Goal: Communication & Community: Answer question/provide support

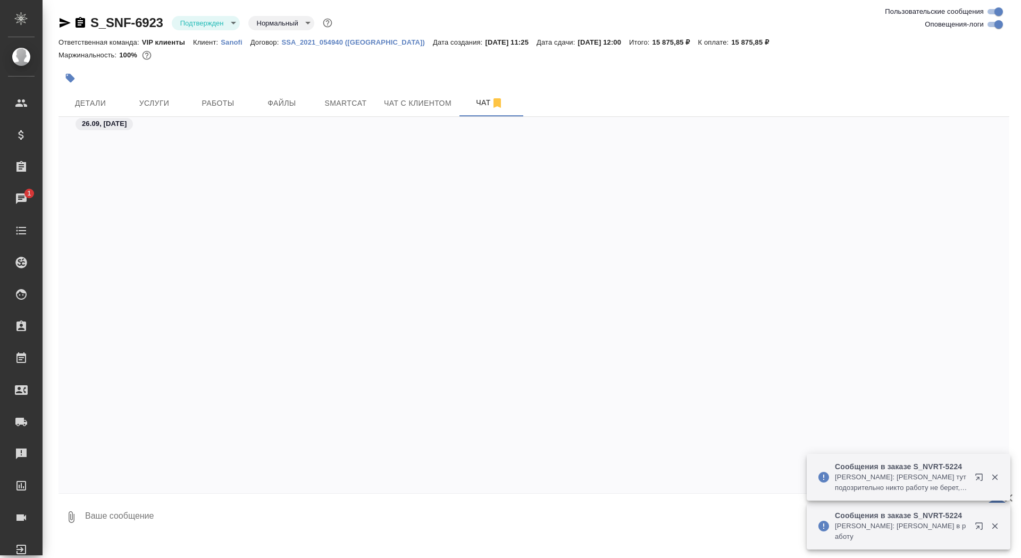
scroll to position [3545, 0]
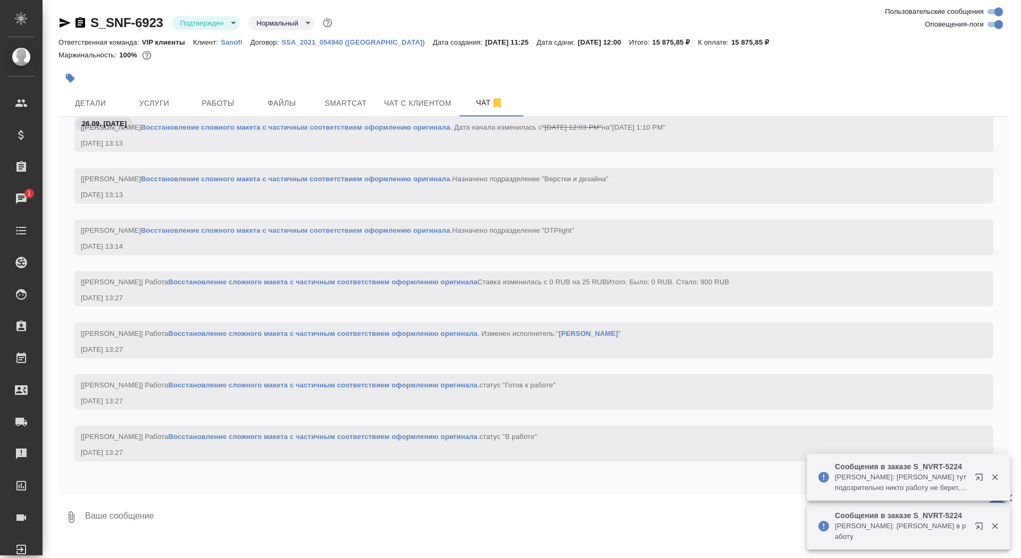
click at [226, 30] on div "S_SNF-6923 Подтвержден confirmed Нормальный normal" at bounding box center [196, 22] width 276 height 17
click at [221, 26] on body "🙏 .cls-1 fill:#fff; AWATERA Saydasheva Dilyara Клиенты Спецификации Заказы 1 Ча…" at bounding box center [510, 279] width 1021 height 558
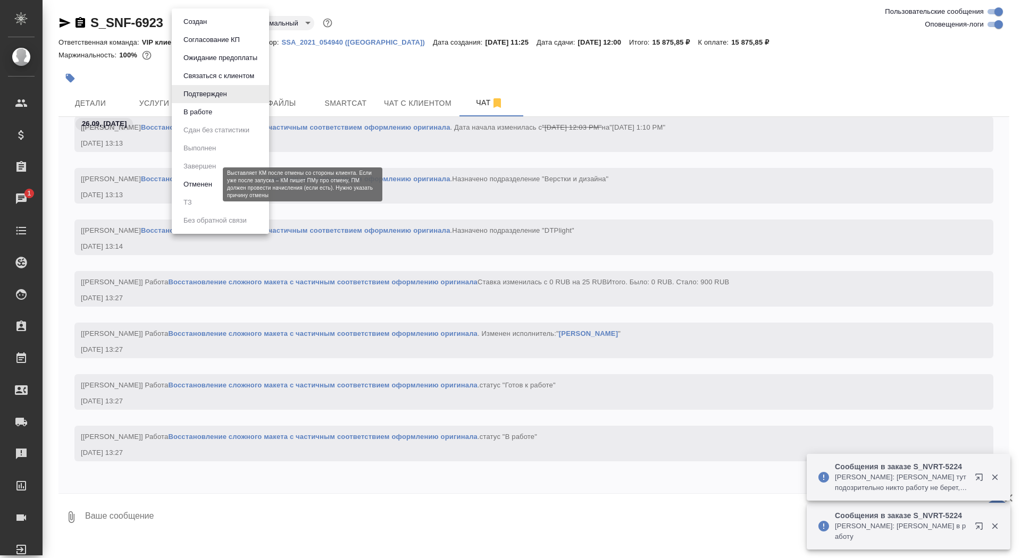
click at [213, 187] on button "Отменен" at bounding box center [197, 185] width 35 height 12
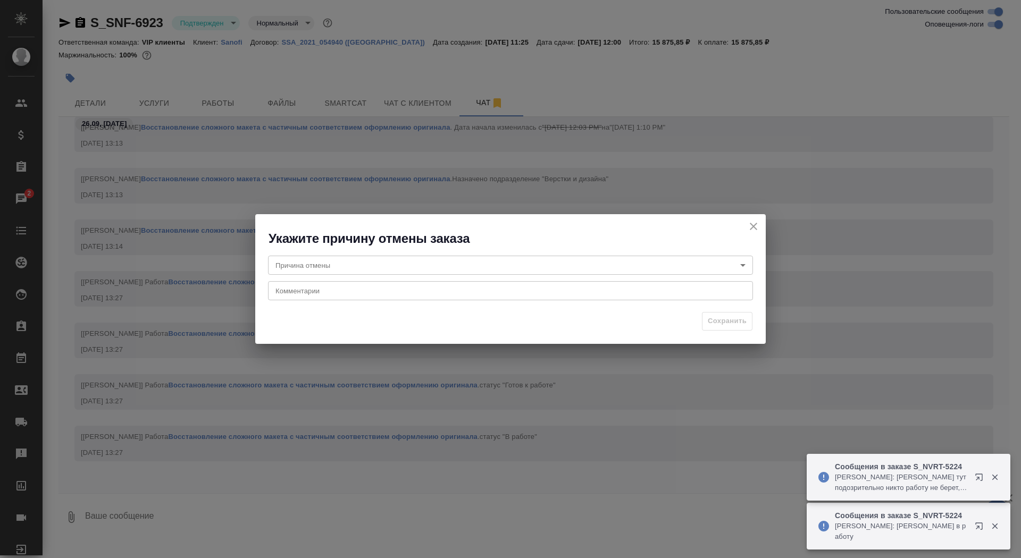
click at [448, 267] on body "🙏 .cls-1 fill:#fff; AWATERA Saydasheva Dilyara Клиенты Спецификации Заказы 2 Ча…" at bounding box center [510, 279] width 1021 height 558
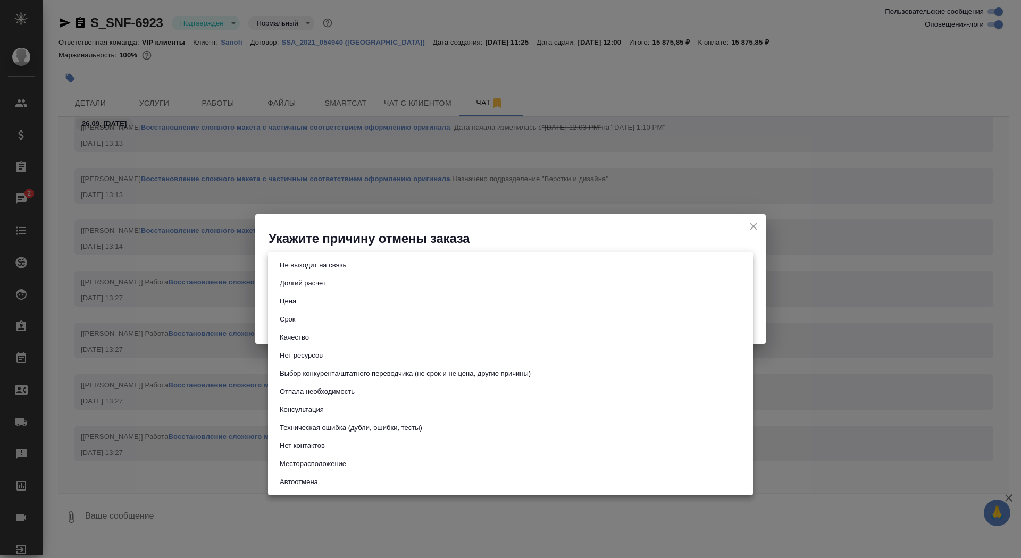
click at [397, 391] on li "Отпала необходимость" at bounding box center [510, 392] width 485 height 18
type input "noNeed"
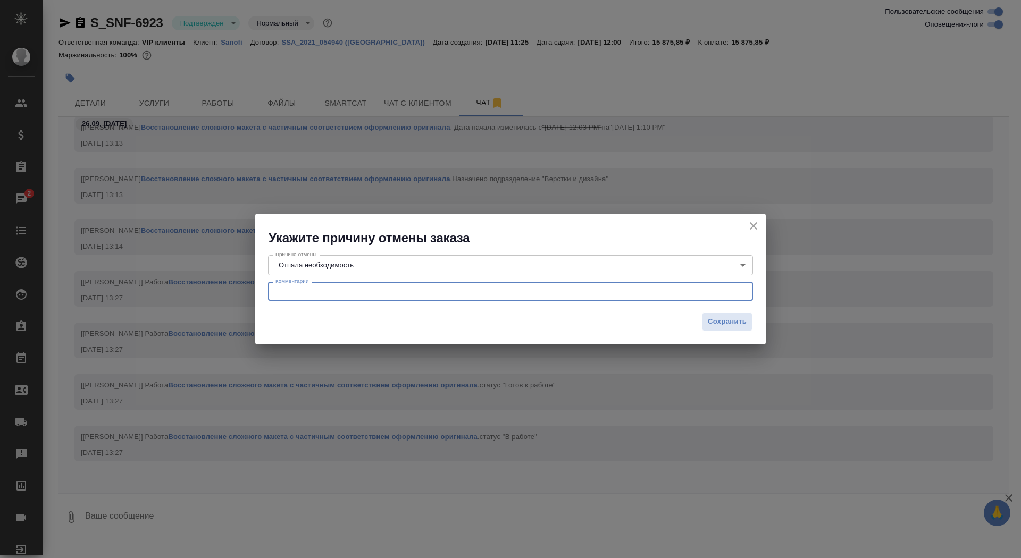
click at [355, 292] on textarea at bounding box center [510, 292] width 470 height 8
type textarea "изменили стратегию подачи документов"
click at [717, 323] on span "Сохранить" at bounding box center [727, 322] width 39 height 12
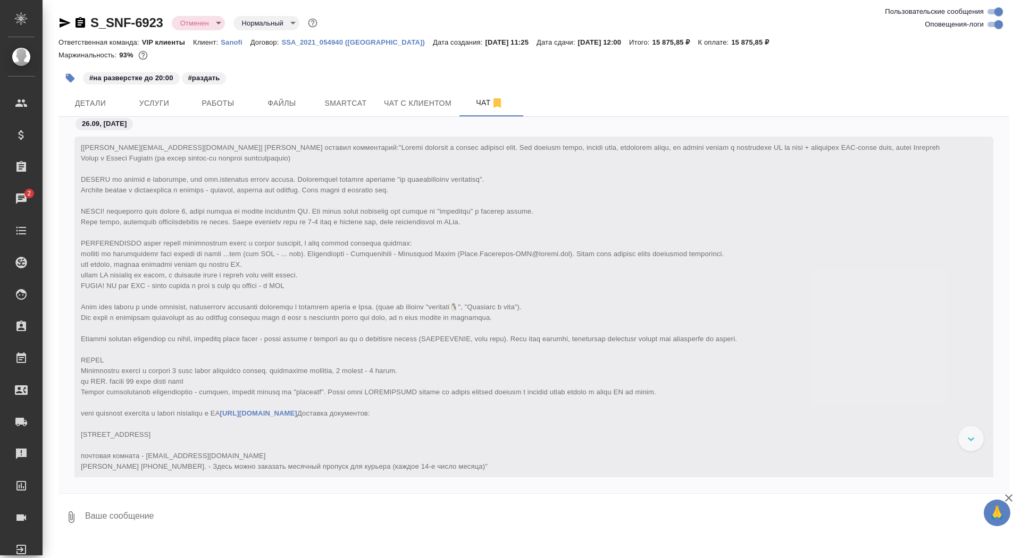
scroll to position [10356, 0]
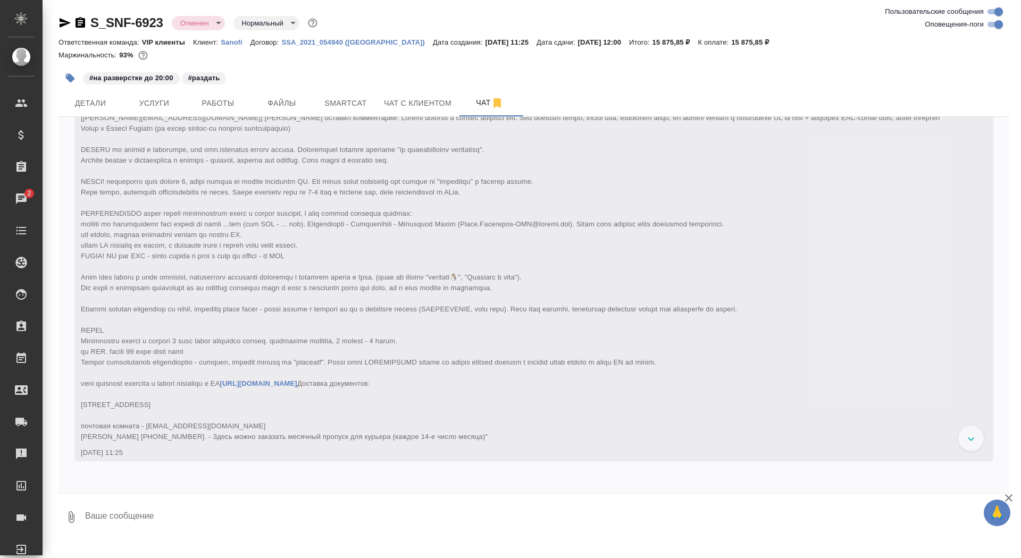
click at [216, 500] on textarea at bounding box center [546, 517] width 925 height 36
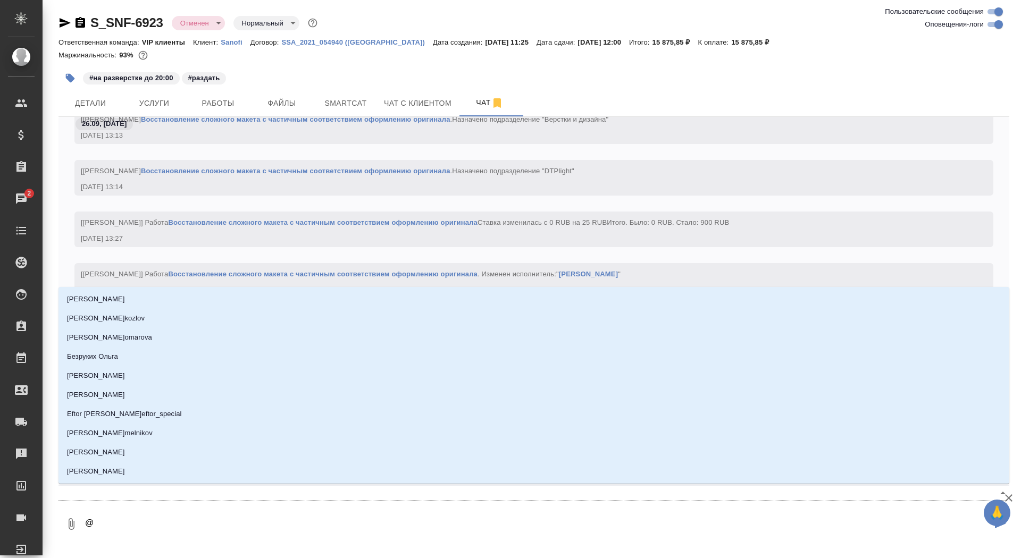
type textarea "@г"
type input "г"
type textarea "@го"
type input "го"
type textarea "@гор"
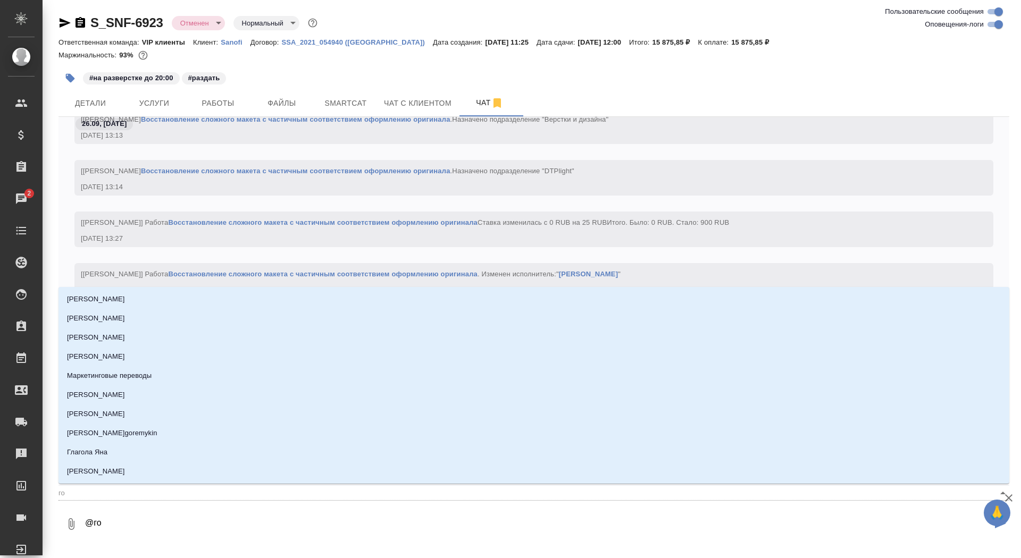
type input "гор"
type textarea "@горш"
type input "горш"
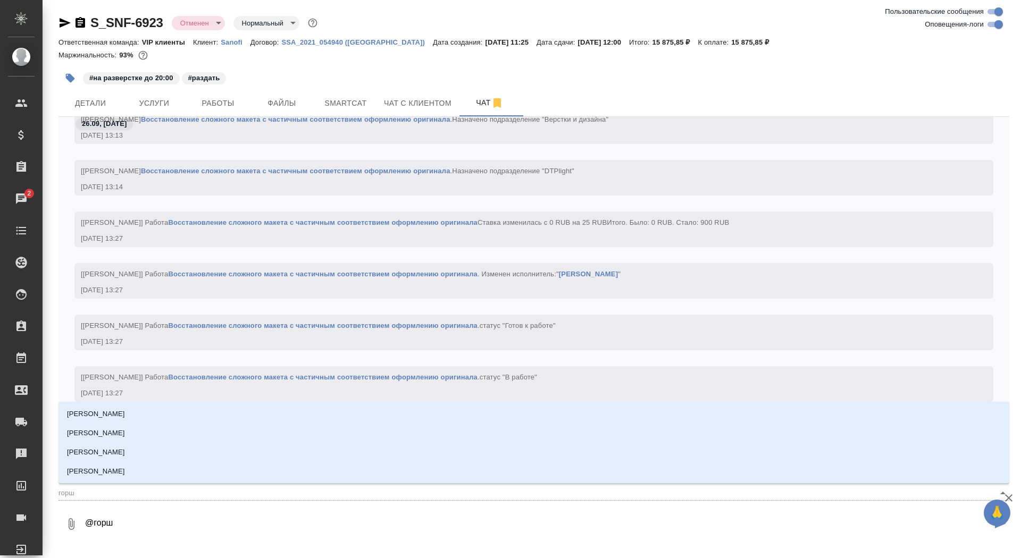
type textarea "@горшк"
type input "горшк"
type textarea "@горшко"
type input "горшко"
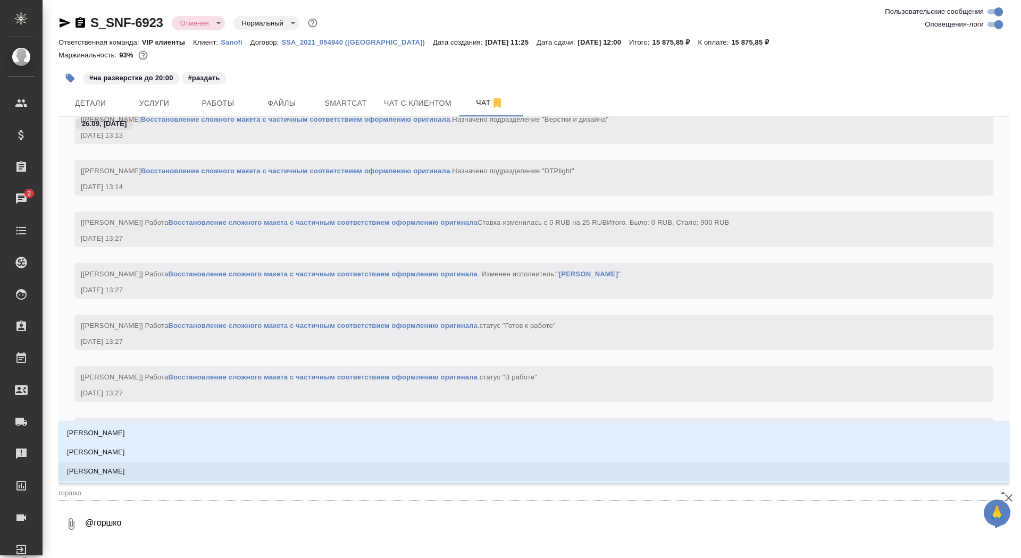
click at [255, 473] on li "[PERSON_NAME]" at bounding box center [533, 471] width 950 height 19
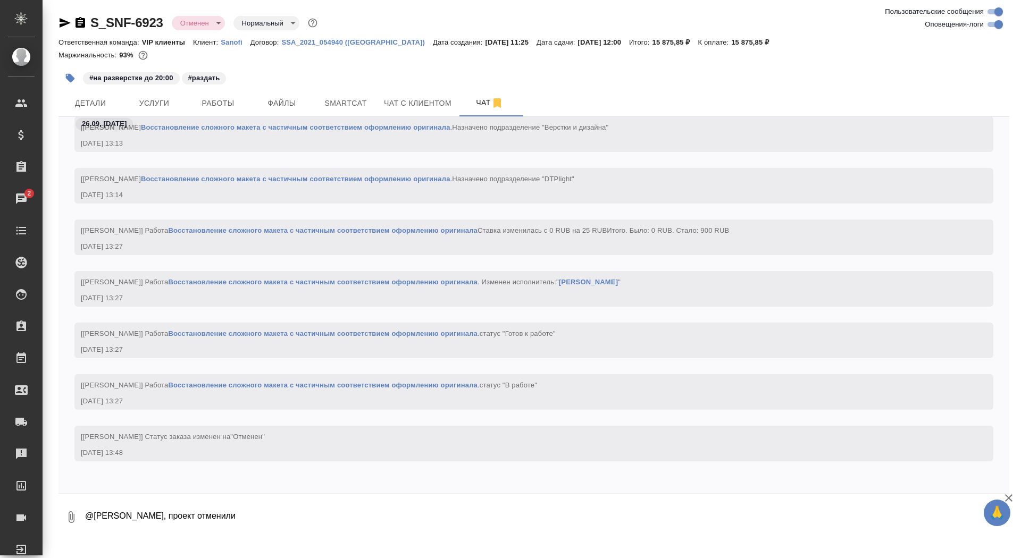
type textarea "@[PERSON_NAME], проект отменили"
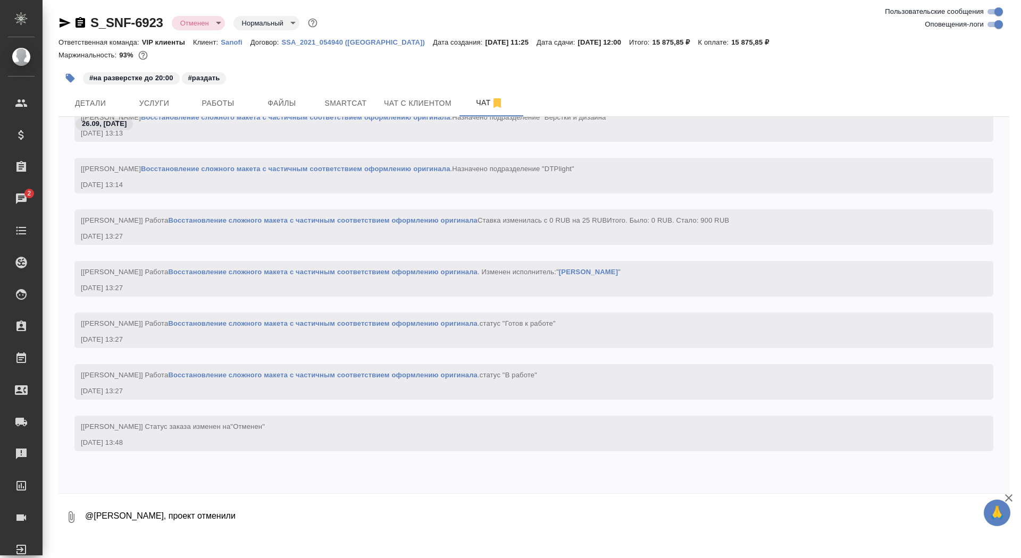
scroll to position [10408, 0]
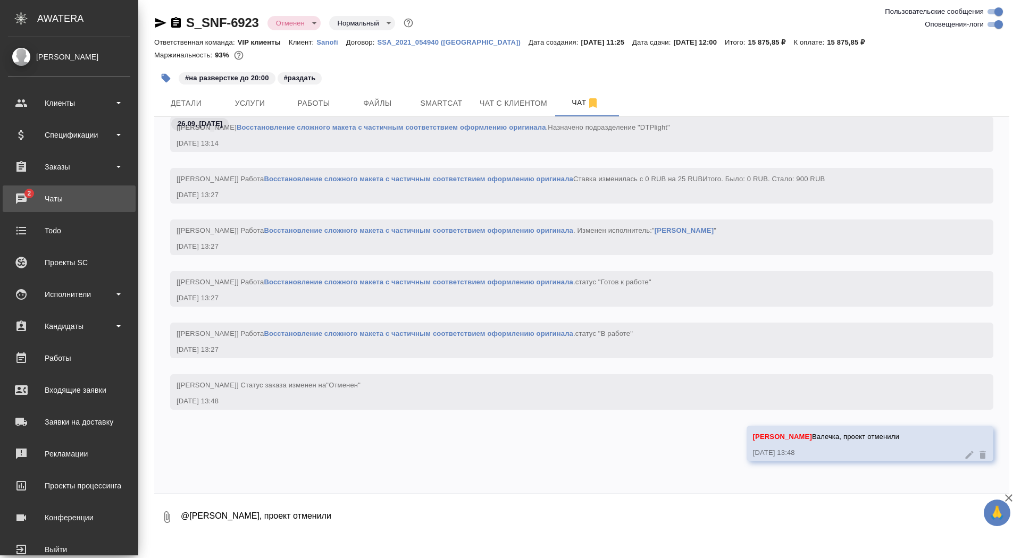
click at [35, 198] on div "Чаты" at bounding box center [69, 199] width 122 height 16
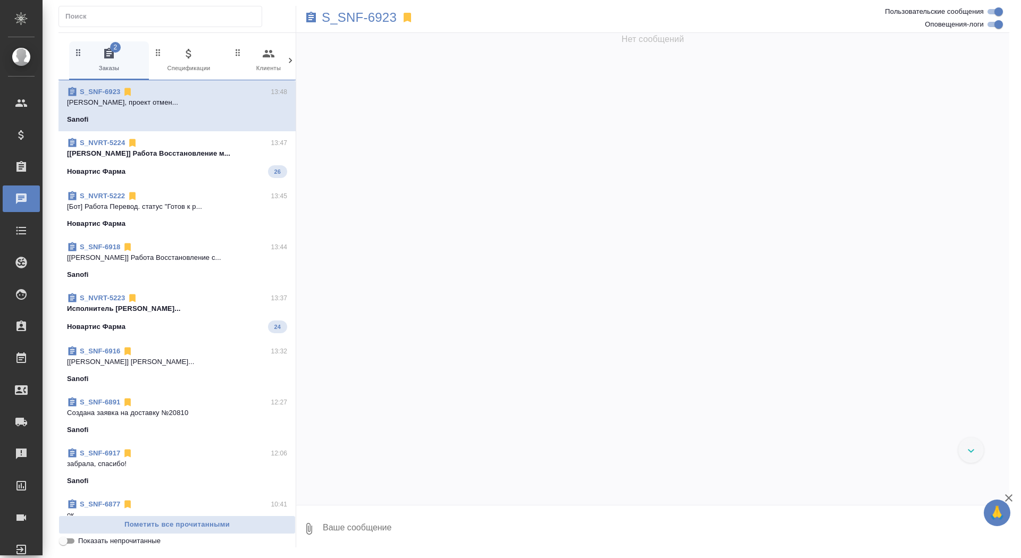
scroll to position [10727, 0]
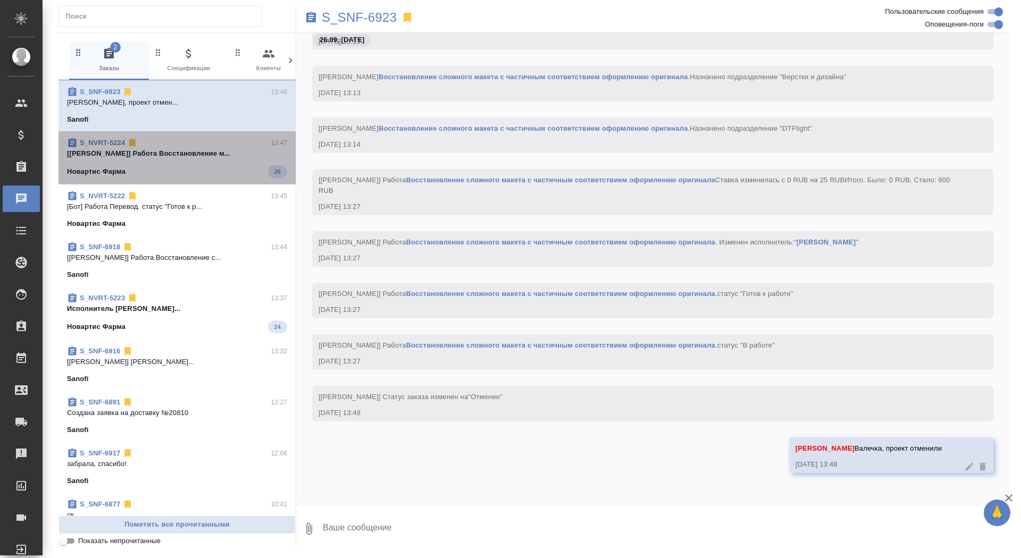
click at [138, 157] on p "[[PERSON_NAME]] Работа Восстановление м..." at bounding box center [177, 153] width 220 height 11
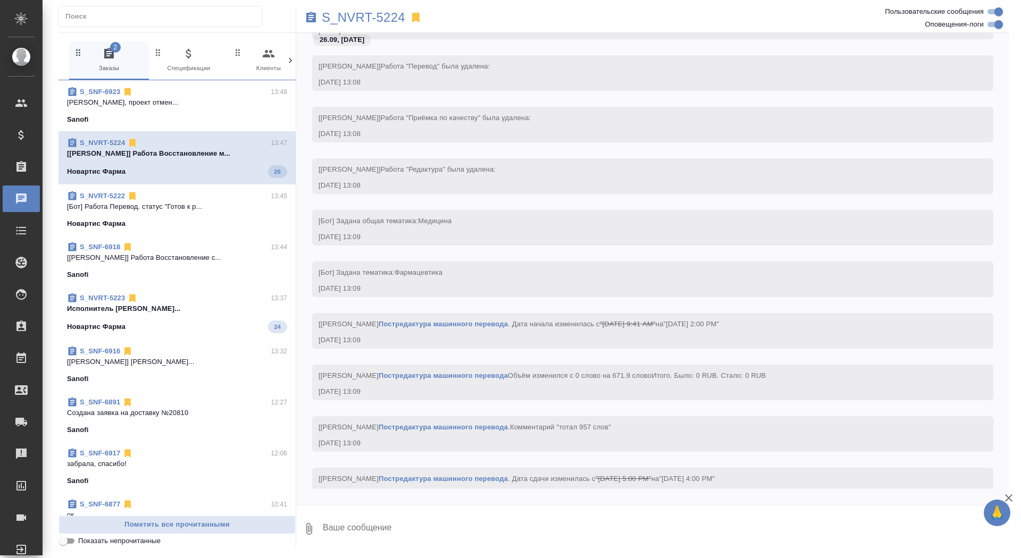
scroll to position [13450, 0]
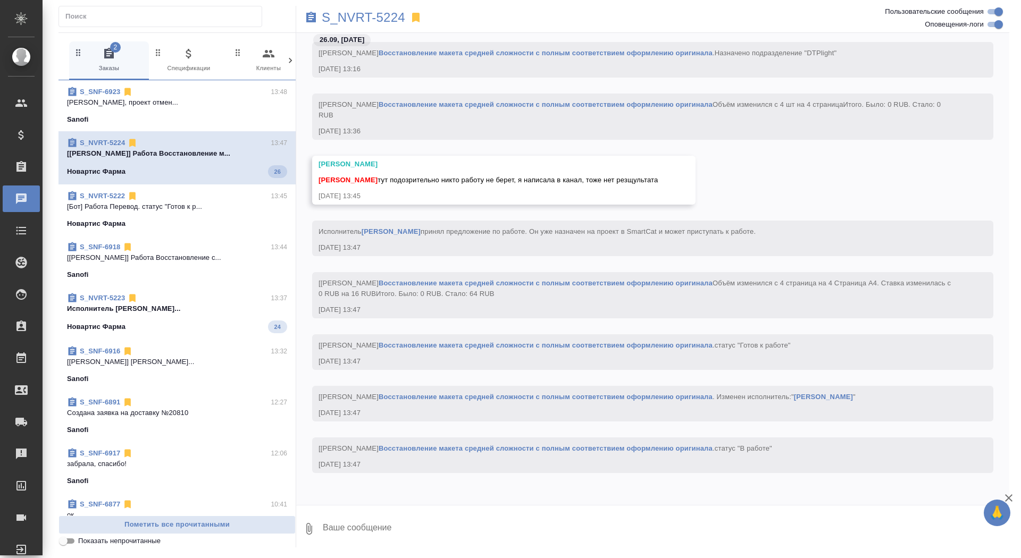
click at [167, 311] on p "Исполнитель [PERSON_NAME]..." at bounding box center [177, 309] width 220 height 11
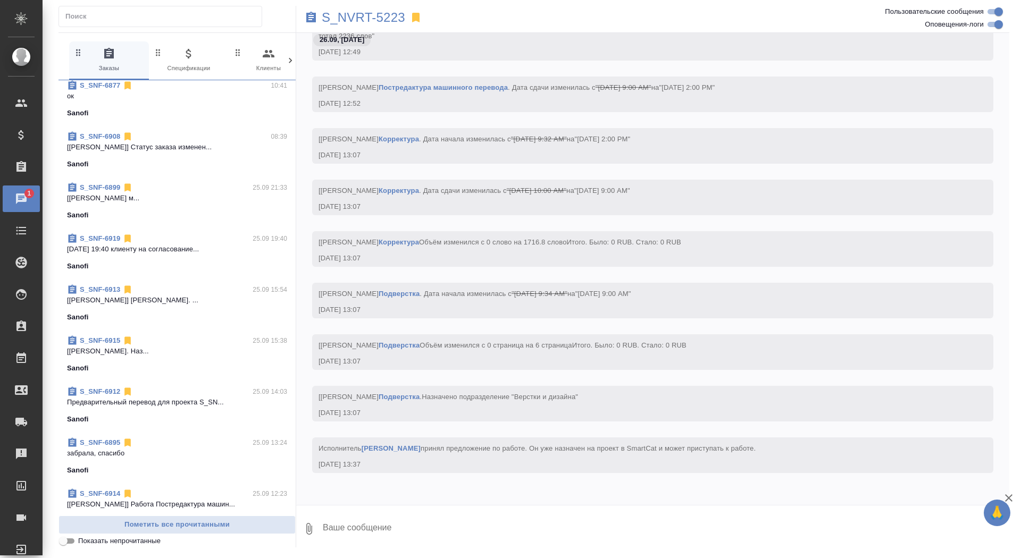
scroll to position [0, 0]
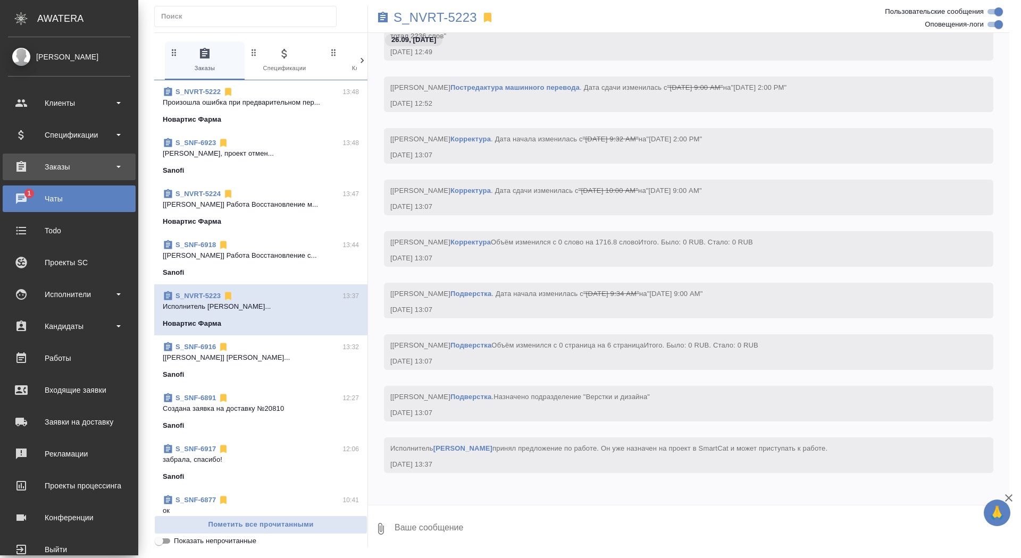
click at [48, 169] on div "Заказы" at bounding box center [69, 167] width 122 height 16
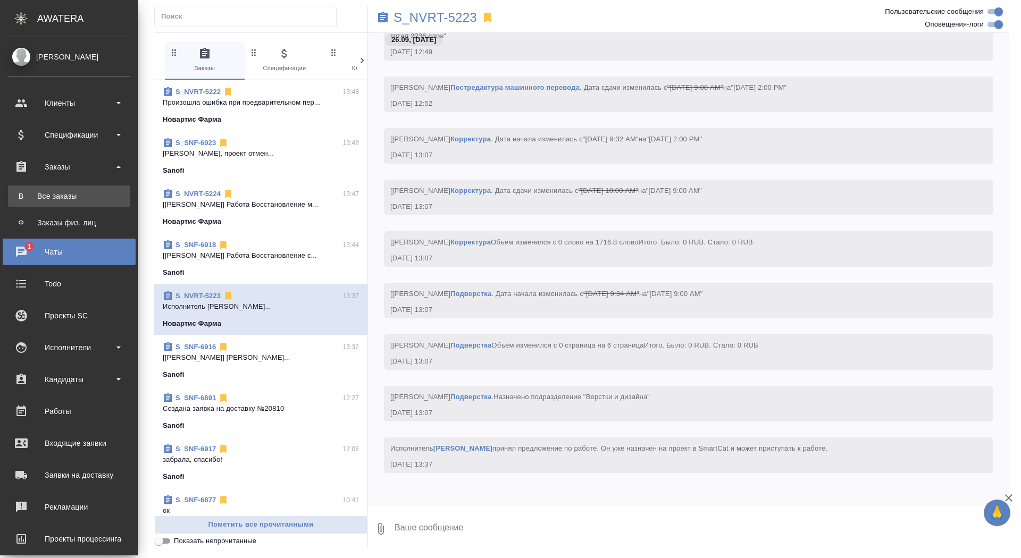
click at [48, 205] on link "В Все заказы" at bounding box center [69, 196] width 122 height 21
